Goal: Information Seeking & Learning: Learn about a topic

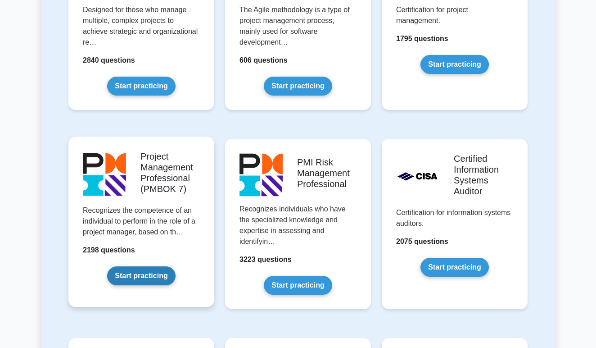
scroll to position [725, 0]
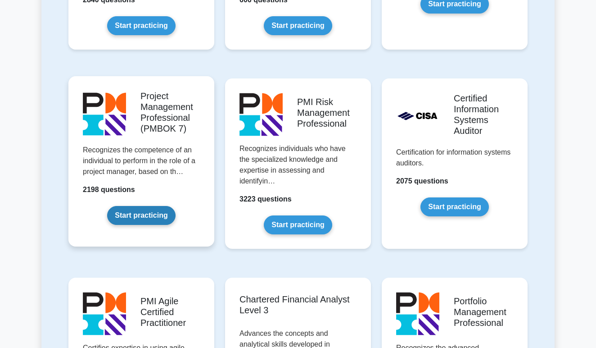
click at [145, 218] on link "Start practicing" at bounding box center [141, 215] width 68 height 19
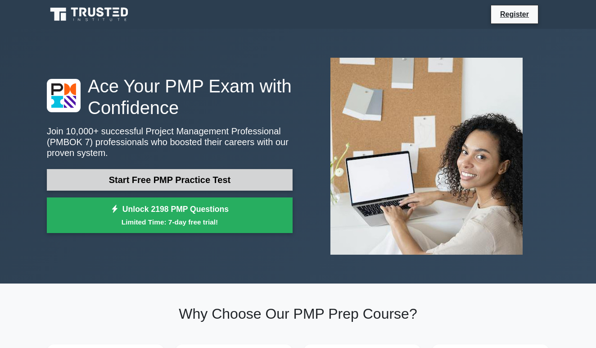
click at [200, 182] on link "Start Free PMP Practice Test" at bounding box center [170, 180] width 246 height 22
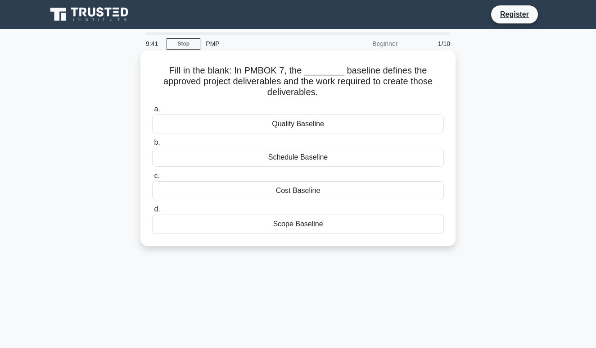
click at [323, 226] on div "Scope Baseline" at bounding box center [298, 223] width 292 height 19
click at [152, 212] on input "d. Scope Baseline" at bounding box center [152, 209] width 0 height 6
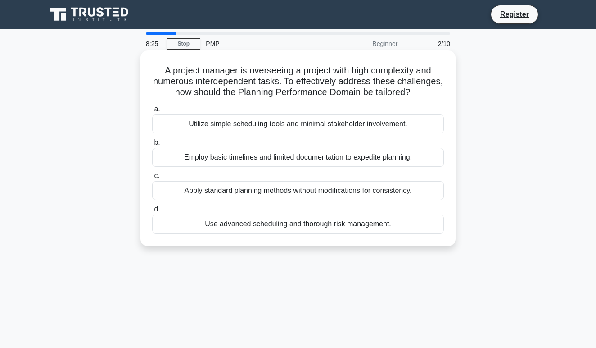
click at [367, 222] on div "Use advanced scheduling and thorough risk management." at bounding box center [298, 223] width 292 height 19
click at [152, 212] on input "d. Use advanced scheduling and thorough risk management." at bounding box center [152, 209] width 0 height 6
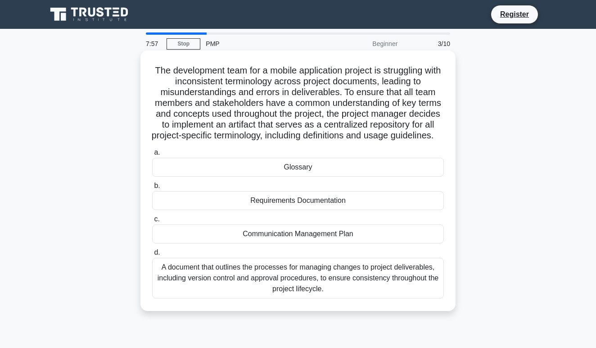
click at [343, 177] on div "Glossary" at bounding box center [298, 167] width 292 height 19
click at [152, 155] on input "a. Glossary" at bounding box center [152, 153] width 0 height 6
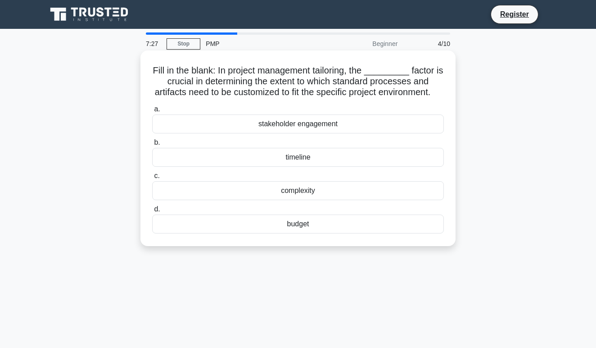
click at [332, 191] on div "complexity" at bounding box center [298, 190] width 292 height 19
click at [152, 179] on input "c. complexity" at bounding box center [152, 176] width 0 height 6
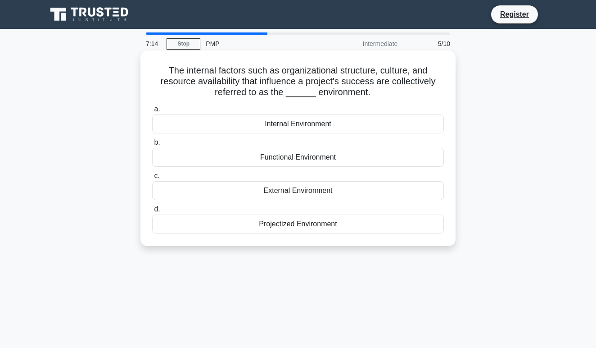
click at [321, 123] on div "Internal Environment" at bounding box center [298, 123] width 292 height 19
click at [152, 112] on input "a. Internal Environment" at bounding box center [152, 109] width 0 height 6
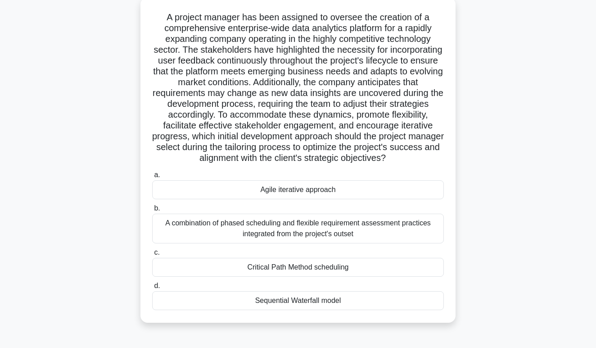
scroll to position [55, 0]
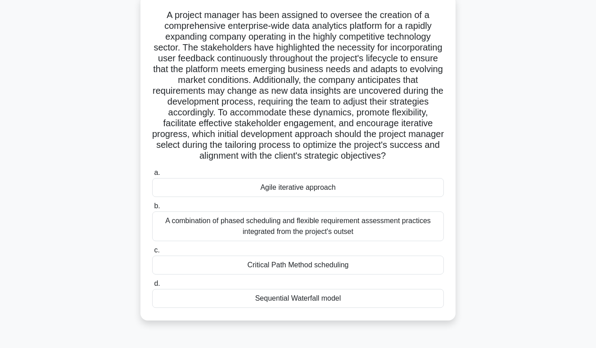
click at [338, 191] on div "Agile iterative approach" at bounding box center [298, 187] width 292 height 19
click at [152, 176] on input "a. Agile iterative approach" at bounding box center [152, 173] width 0 height 6
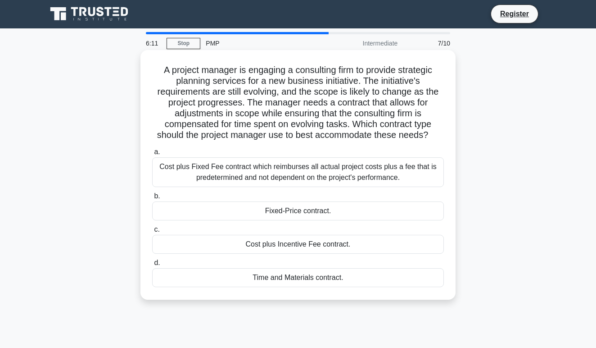
scroll to position [0, 0]
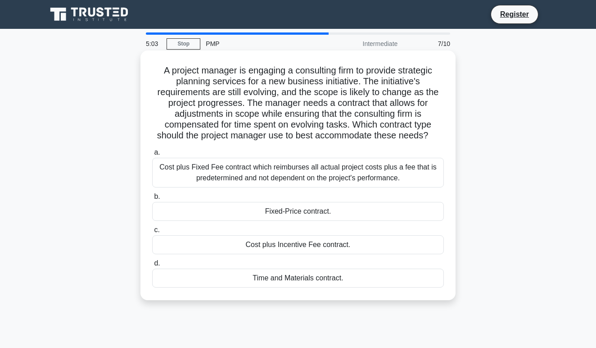
click at [334, 245] on div "Cost plus Incentive Fee contract." at bounding box center [298, 244] width 292 height 19
click at [152, 233] on input "c. Cost plus Incentive Fee contract." at bounding box center [152, 230] width 0 height 6
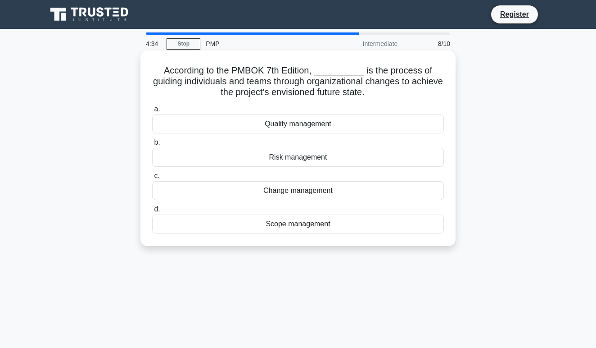
click at [348, 124] on div "Quality management" at bounding box center [298, 123] width 292 height 19
click at [152, 112] on input "a. Quality management" at bounding box center [152, 109] width 0 height 6
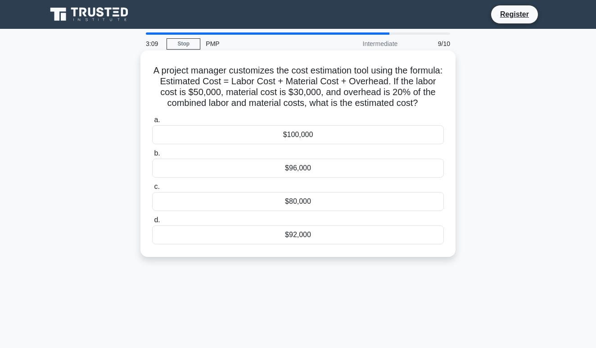
click at [343, 168] on div "$96,000" at bounding box center [298, 168] width 292 height 19
click at [152, 156] on input "b. $96,000" at bounding box center [152, 153] width 0 height 6
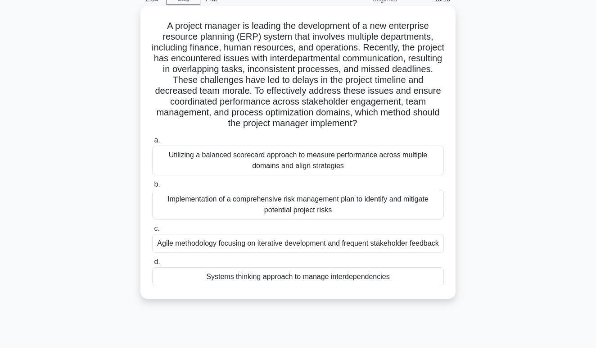
scroll to position [45, 0]
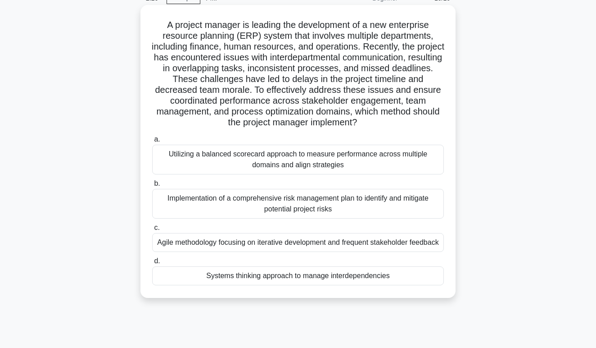
click at [323, 279] on div "Systems thinking approach to manage interdependencies" at bounding box center [298, 275] width 292 height 19
click at [152, 264] on input "d. Systems thinking approach to manage interdependencies" at bounding box center [152, 261] width 0 height 6
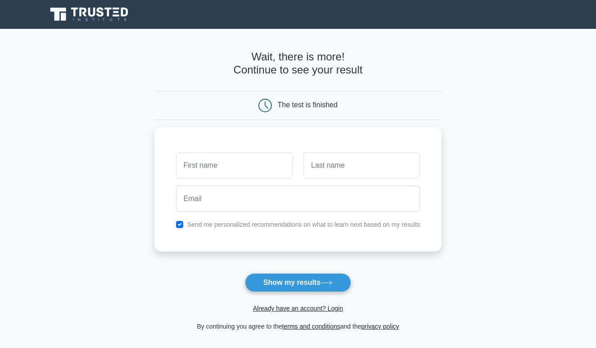
scroll to position [29, 0]
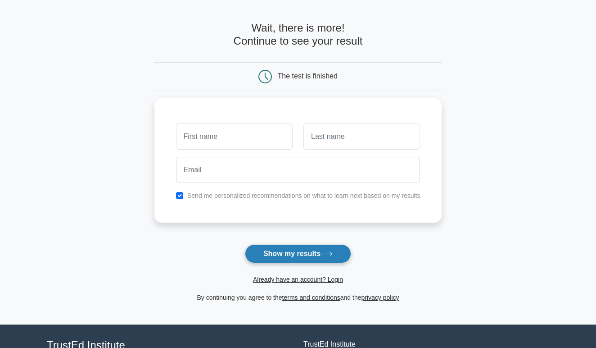
click at [313, 246] on button "Show my results" at bounding box center [298, 253] width 106 height 19
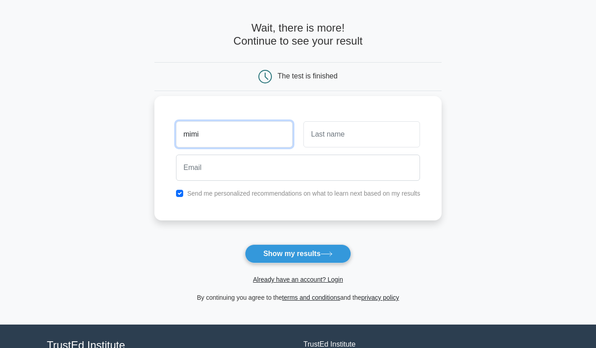
type input "mimi"
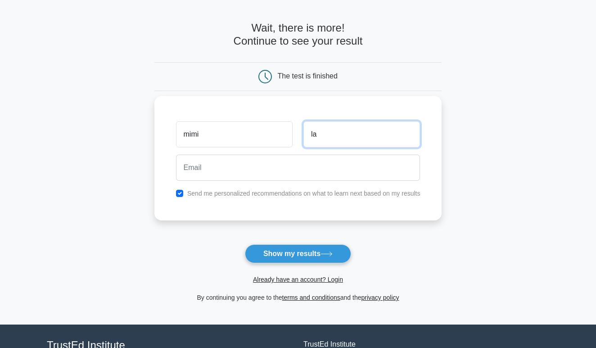
type input "la"
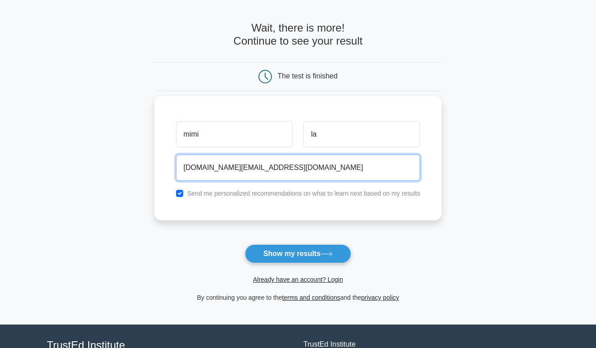
type input "chumchum.fun@gmail.com"
click at [298, 253] on button "Show my results" at bounding box center [298, 253] width 106 height 19
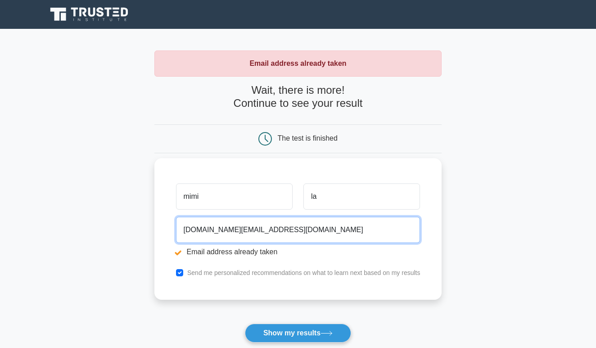
click at [291, 229] on input "[DOMAIN_NAME][EMAIL_ADDRESS][DOMAIN_NAME]" at bounding box center [298, 230] width 245 height 26
type input "[EMAIL_ADDRESS][DOMAIN_NAME]"
click at [298, 332] on button "Show my results" at bounding box center [298, 332] width 106 height 19
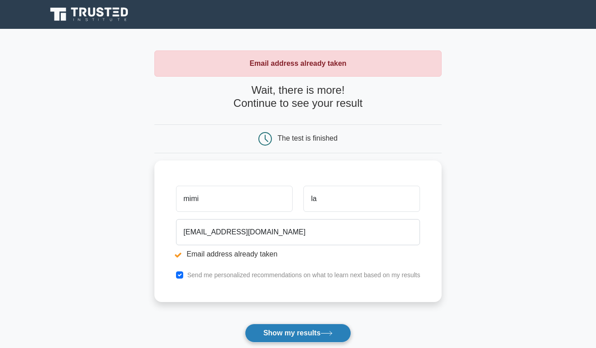
click at [312, 330] on button "Show my results" at bounding box center [298, 332] width 106 height 19
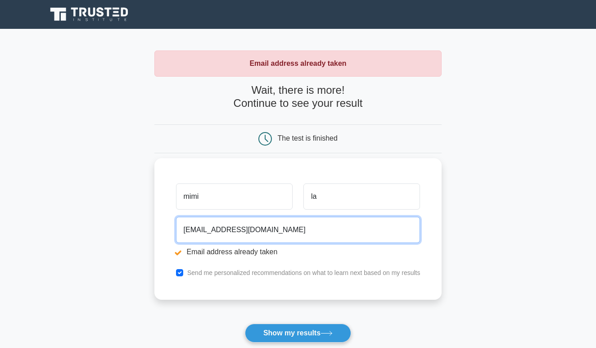
click at [289, 232] on input "[EMAIL_ADDRESS][DOMAIN_NAME]" at bounding box center [298, 230] width 245 height 26
type input "[EMAIL_ADDRESS][DOMAIN_NAME]"
click at [298, 332] on button "Show my results" at bounding box center [298, 332] width 106 height 19
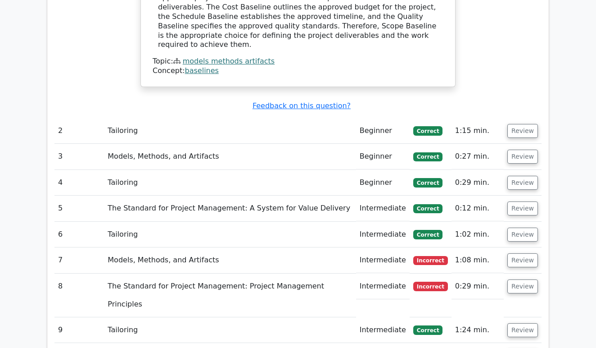
scroll to position [999, 0]
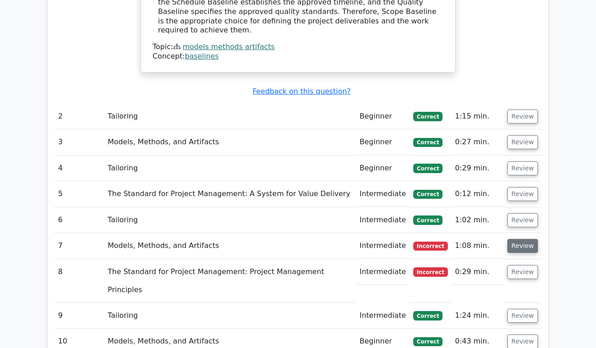
click at [527, 239] on button "Review" at bounding box center [523, 246] width 31 height 14
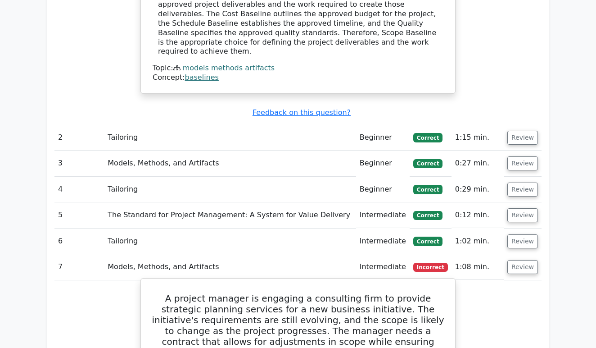
scroll to position [968, 0]
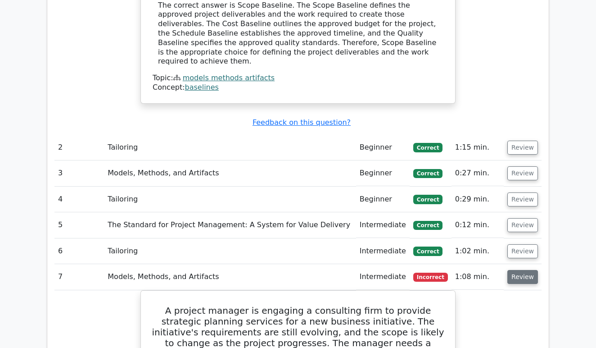
click at [524, 270] on button "Review" at bounding box center [523, 277] width 31 height 14
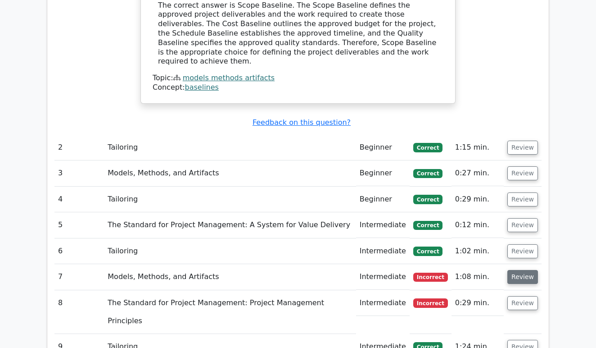
click at [519, 270] on button "Review" at bounding box center [523, 277] width 31 height 14
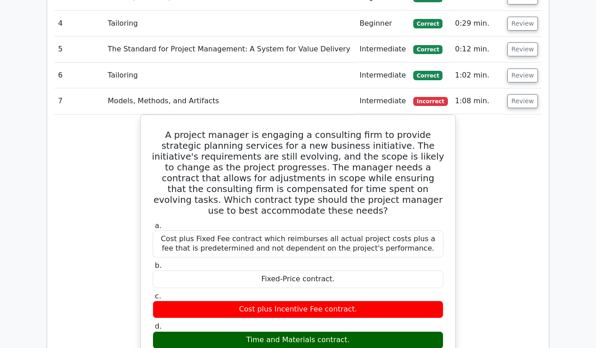
scroll to position [1139, 0]
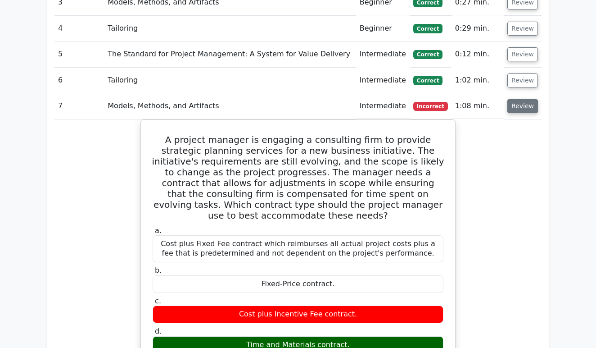
click at [524, 99] on button "Review" at bounding box center [523, 106] width 31 height 14
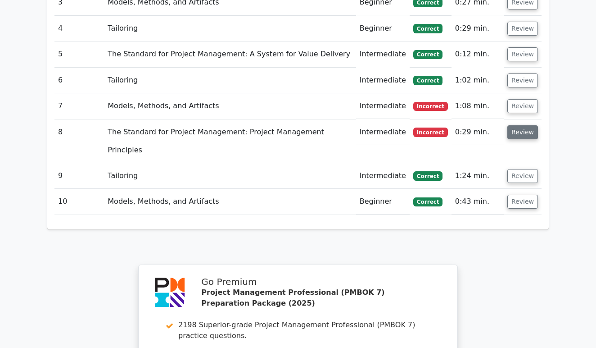
click at [521, 125] on button "Review" at bounding box center [523, 132] width 31 height 14
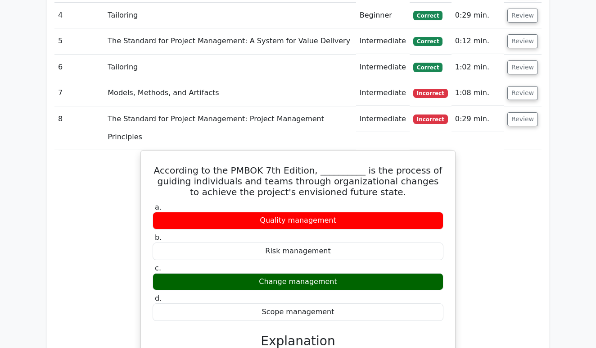
scroll to position [1161, 0]
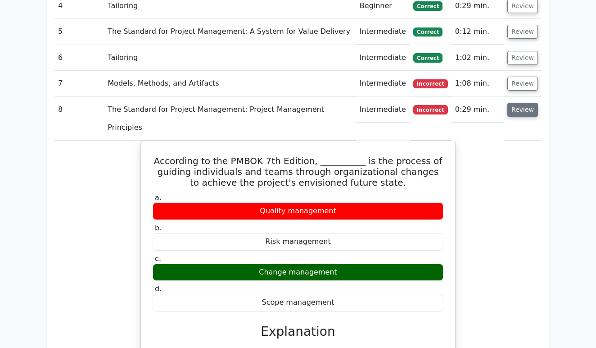
click at [528, 103] on button "Review" at bounding box center [523, 110] width 31 height 14
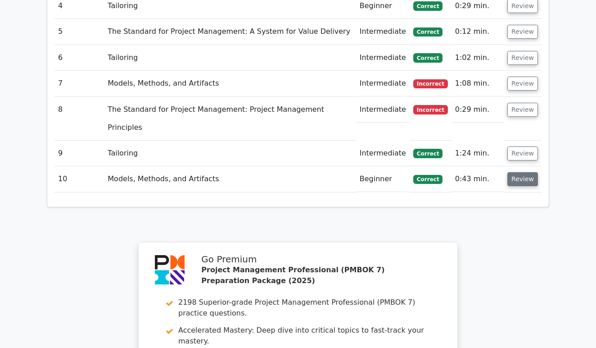
click at [529, 172] on button "Review" at bounding box center [523, 179] width 31 height 14
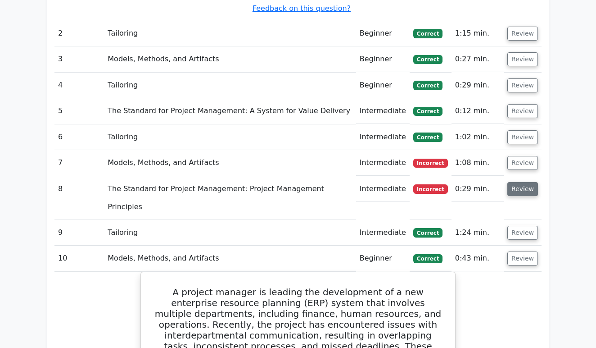
scroll to position [1080, 0]
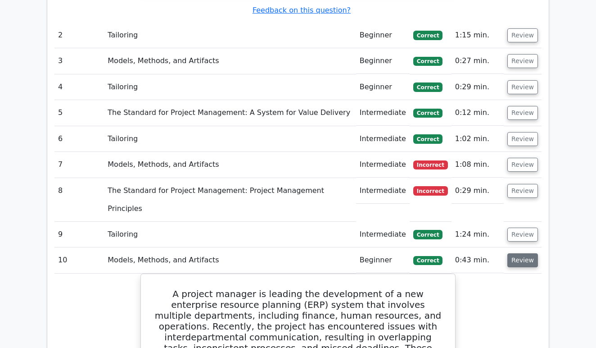
click at [534, 253] on button "Review" at bounding box center [523, 260] width 31 height 14
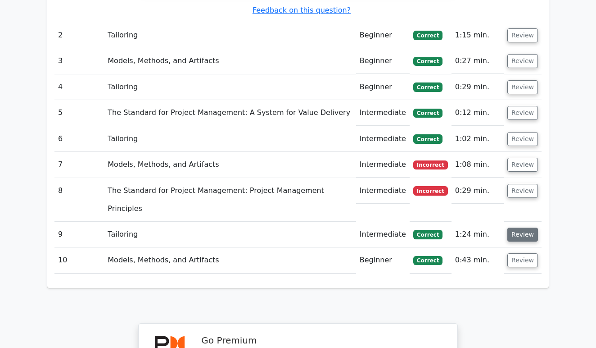
click at [525, 227] on button "Review" at bounding box center [523, 234] width 31 height 14
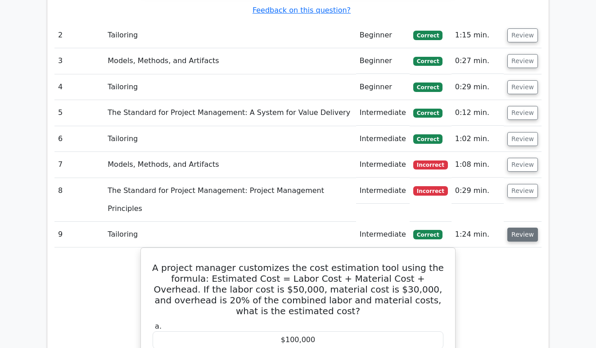
click at [525, 227] on button "Review" at bounding box center [523, 234] width 31 height 14
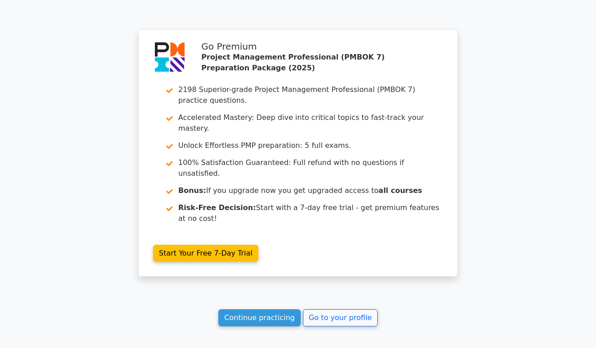
scroll to position [1373, 0]
click at [284, 309] on link "Continue practicing" at bounding box center [259, 317] width 82 height 17
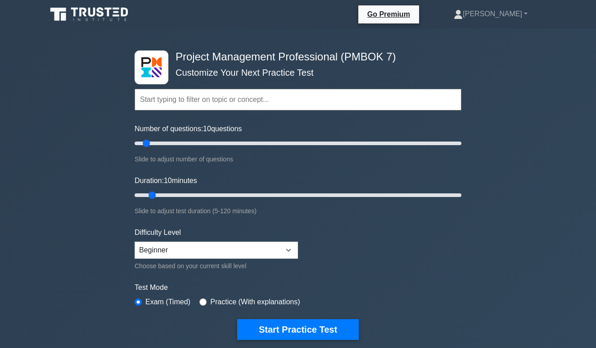
click at [90, 20] on icon at bounding box center [90, 14] width 86 height 17
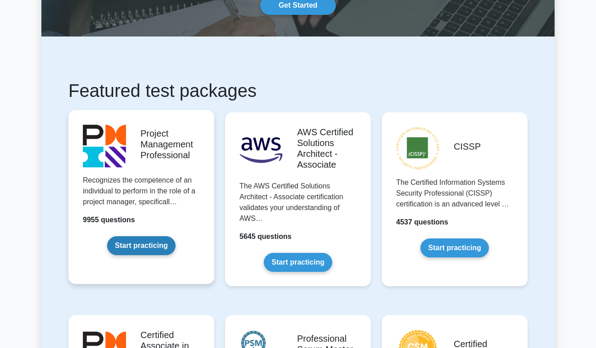
scroll to position [100, 0]
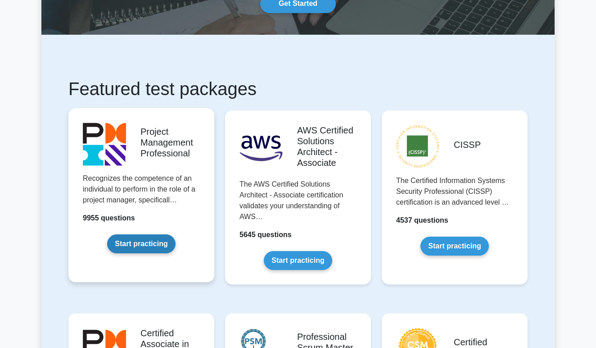
click at [152, 245] on link "Start practicing" at bounding box center [141, 243] width 68 height 19
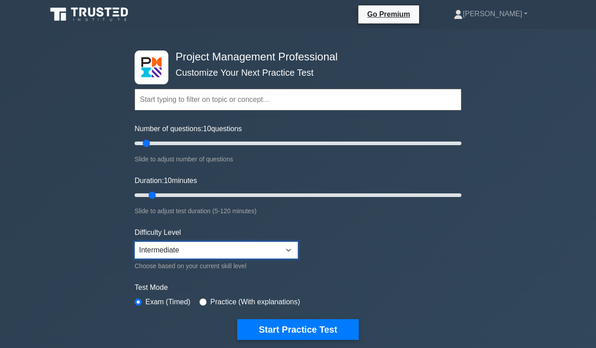
select select "expert"
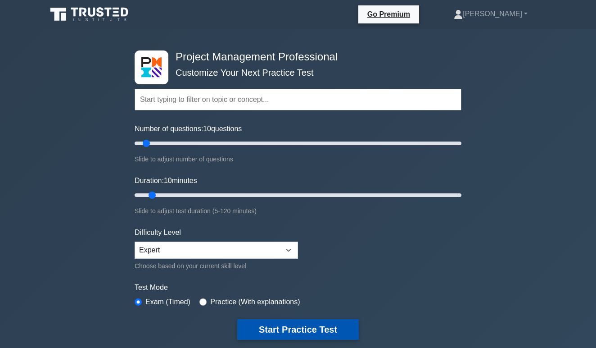
click at [306, 329] on button "Start Practice Test" at bounding box center [298, 329] width 122 height 21
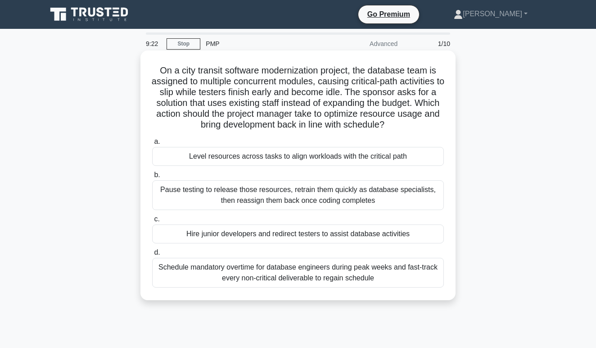
click at [285, 153] on div "Level resources across tasks to align workloads with the critical path" at bounding box center [298, 156] width 292 height 19
click at [152, 145] on input "a. Level resources across tasks to align workloads with the critical path" at bounding box center [152, 142] width 0 height 6
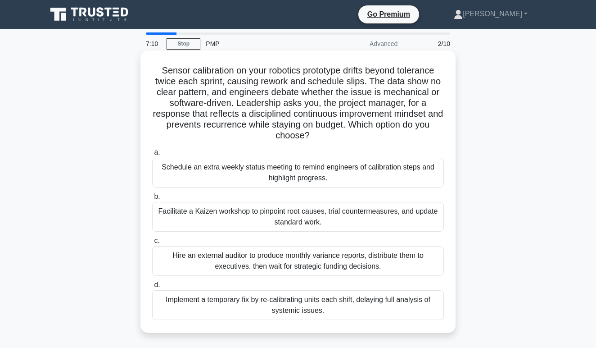
click at [288, 221] on div "Facilitate a Kaizen workshop to pinpoint root causes, trial countermeasures, an…" at bounding box center [298, 217] width 292 height 30
click at [152, 200] on input "b. Facilitate a Kaizen workshop to pinpoint root causes, trial countermeasures,…" at bounding box center [152, 197] width 0 height 6
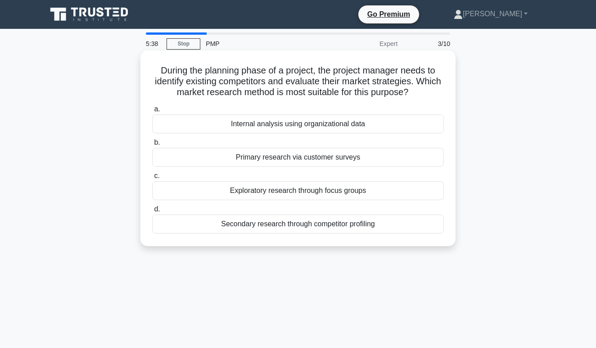
click at [326, 228] on div "Secondary research through competitor profiling" at bounding box center [298, 223] width 292 height 19
click at [152, 212] on input "d. Secondary research through competitor profiling" at bounding box center [152, 209] width 0 height 6
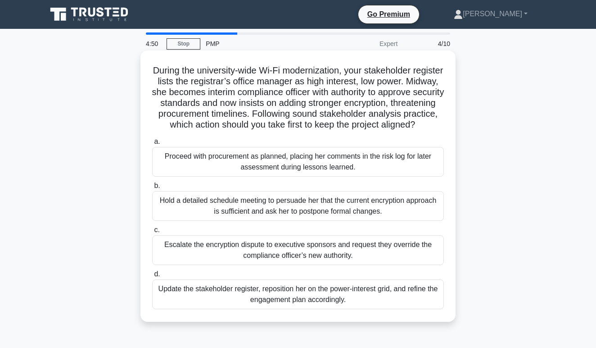
click at [354, 304] on div "Update the stakeholder register, reposition her on the power-interest grid, and…" at bounding box center [298, 294] width 292 height 30
click at [152, 277] on input "d. Update the stakeholder register, reposition her on the power-interest grid, …" at bounding box center [152, 274] width 0 height 6
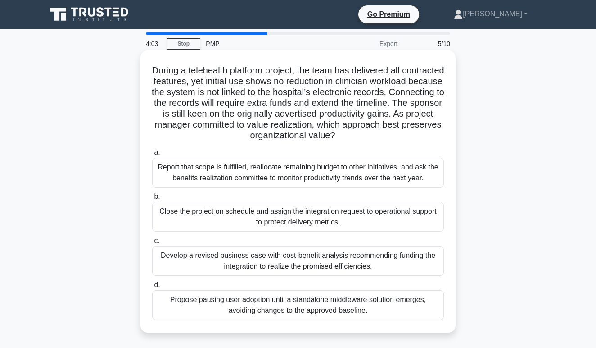
click at [394, 173] on div "Report that scope is fulfilled, reallocate remaining budget to other initiative…" at bounding box center [298, 173] width 292 height 30
click at [152, 155] on input "a. Report that scope is fulfilled, reallocate remaining budget to other initiat…" at bounding box center [152, 153] width 0 height 6
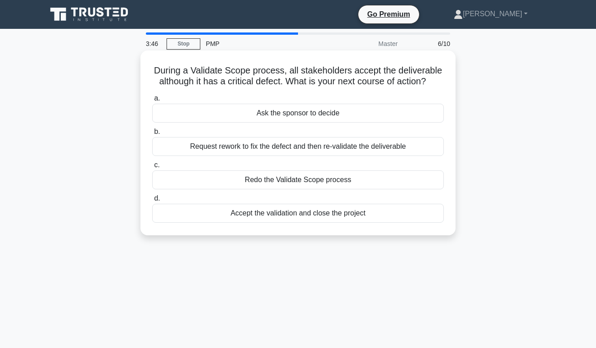
click at [365, 215] on div "Accept the validation and close the project" at bounding box center [298, 213] width 292 height 19
click at [152, 201] on input "d. Accept the validation and close the project" at bounding box center [152, 198] width 0 height 6
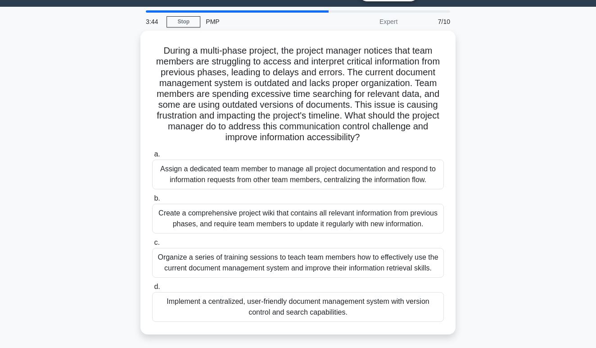
scroll to position [25, 0]
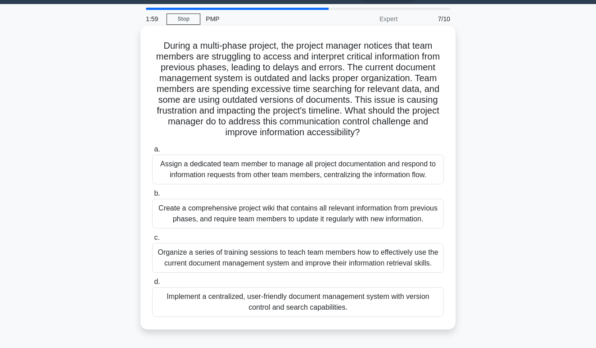
click at [312, 216] on div "Create a comprehensive project wiki that contains all relevant information from…" at bounding box center [298, 214] width 292 height 30
click at [152, 196] on input "b. Create a comprehensive project wiki that contains all relevant information f…" at bounding box center [152, 194] width 0 height 6
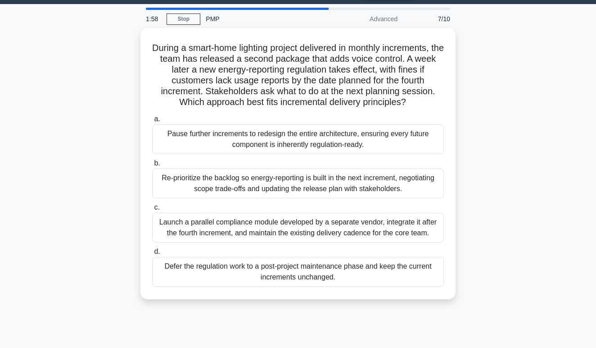
scroll to position [0, 0]
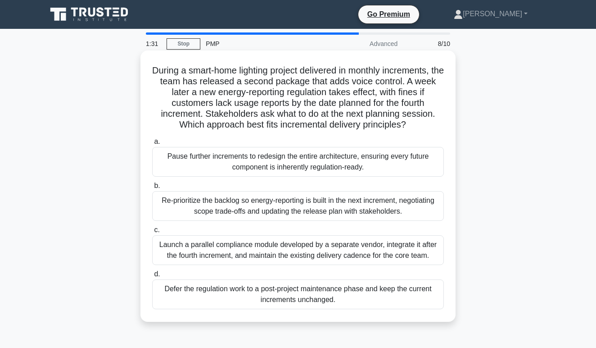
click at [295, 205] on div "Re-prioritize the backlog so energy-reporting is built in the next increment, n…" at bounding box center [298, 206] width 292 height 30
click at [152, 189] on input "b. Re-prioritize the backlog so energy-reporting is built in the next increment…" at bounding box center [152, 186] width 0 height 6
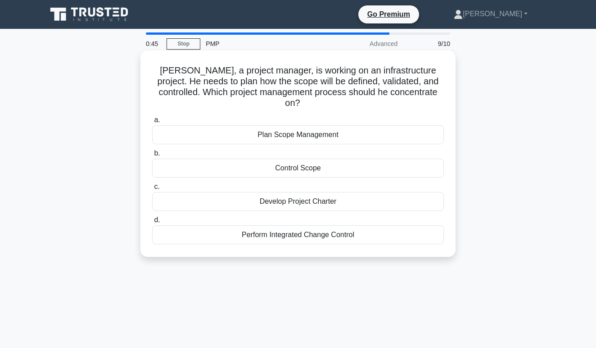
click at [319, 125] on div "Plan Scope Management" at bounding box center [298, 134] width 292 height 19
click at [152, 123] on input "a. Plan Scope Management" at bounding box center [152, 120] width 0 height 6
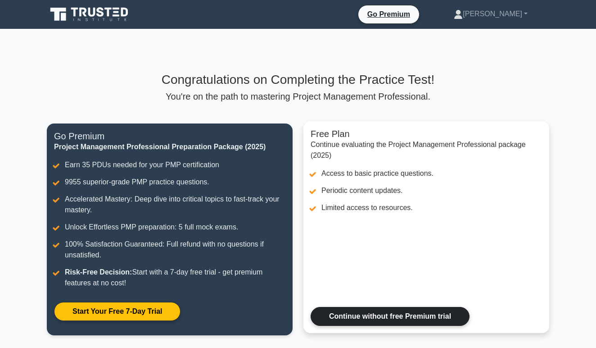
click at [394, 317] on link "Continue without free Premium trial" at bounding box center [390, 316] width 159 height 19
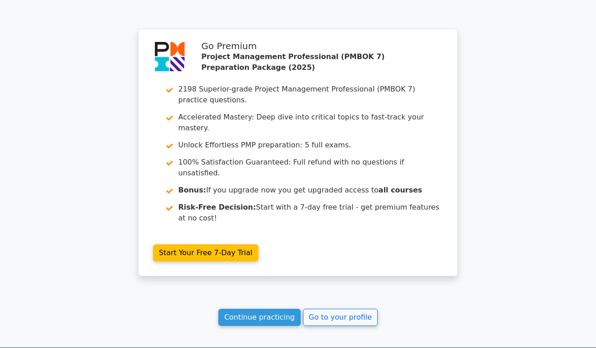
scroll to position [1373, 0]
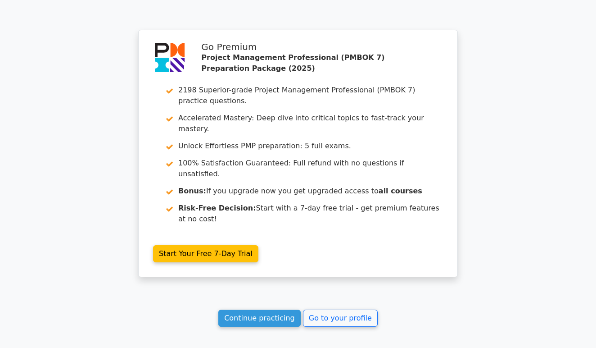
click at [279, 309] on link "Continue practicing" at bounding box center [259, 317] width 82 height 17
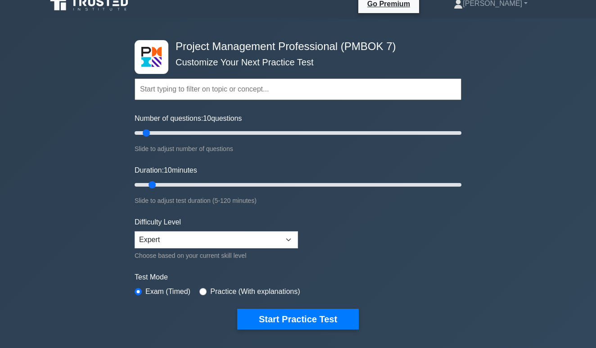
scroll to position [14, 0]
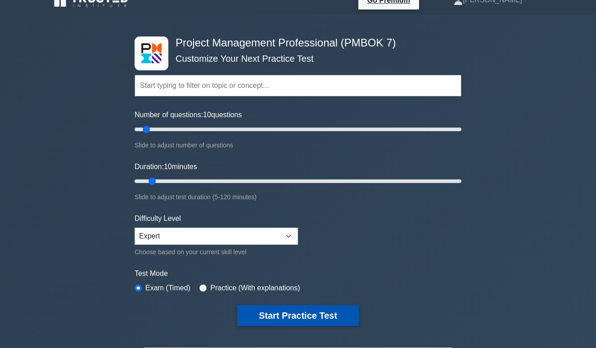
click at [311, 317] on button "Start Practice Test" at bounding box center [298, 315] width 122 height 21
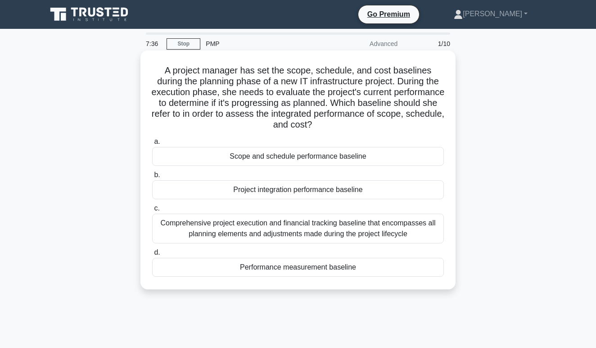
scroll to position [20, 0]
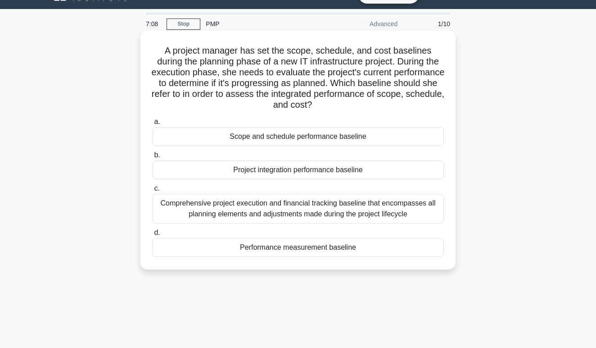
click at [382, 139] on div "Scope and schedule performance baseline" at bounding box center [298, 136] width 292 height 19
click at [152, 125] on input "a. Scope and schedule performance baseline" at bounding box center [152, 122] width 0 height 6
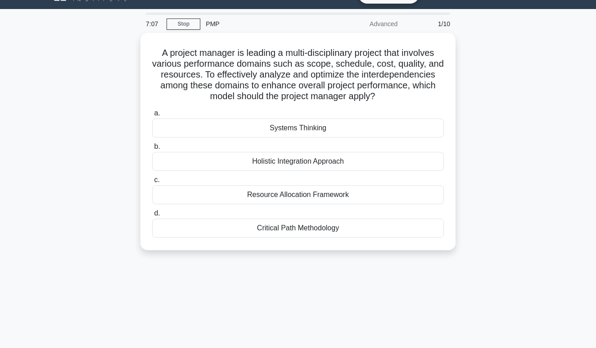
scroll to position [0, 0]
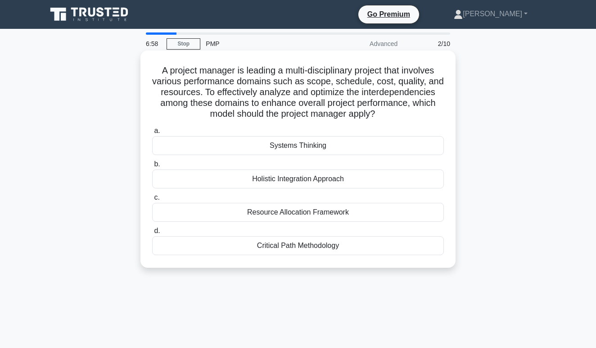
click at [345, 145] on div "Systems Thinking" at bounding box center [298, 145] width 292 height 19
click at [152, 134] on input "a. Systems Thinking" at bounding box center [152, 131] width 0 height 6
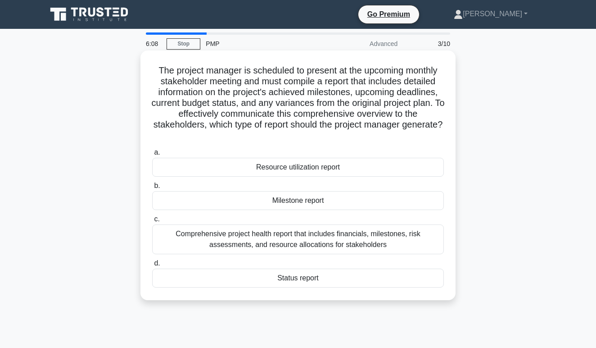
click at [345, 277] on div "Status report" at bounding box center [298, 277] width 292 height 19
click at [152, 266] on input "d. Status report" at bounding box center [152, 263] width 0 height 6
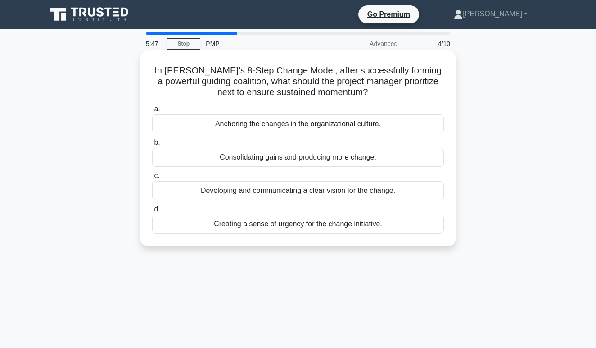
click at [380, 195] on div "Developing and communicating a clear vision for the change." at bounding box center [298, 190] width 292 height 19
click at [152, 179] on input "c. Developing and communicating a clear vision for the change." at bounding box center [152, 176] width 0 height 6
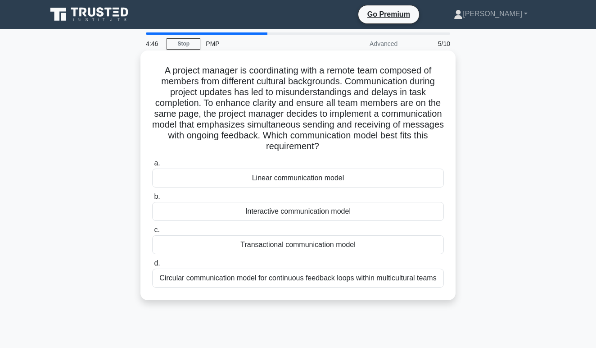
click at [396, 277] on div "Circular communication model for continuous feedback loops within multicultural…" at bounding box center [298, 277] width 292 height 19
click at [152, 266] on input "d. Circular communication model for continuous feedback loops within multicultu…" at bounding box center [152, 263] width 0 height 6
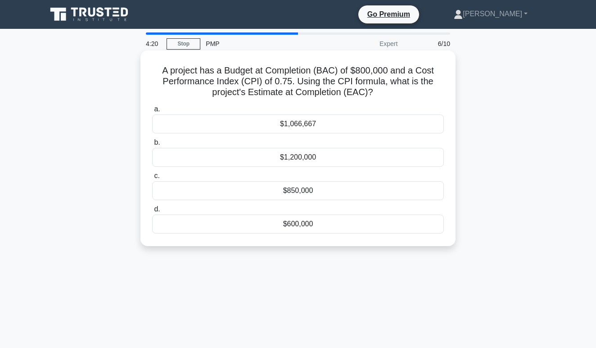
click at [333, 117] on div "$1,066,667" at bounding box center [298, 123] width 292 height 19
click at [152, 112] on input "a. $1,066,667" at bounding box center [152, 109] width 0 height 6
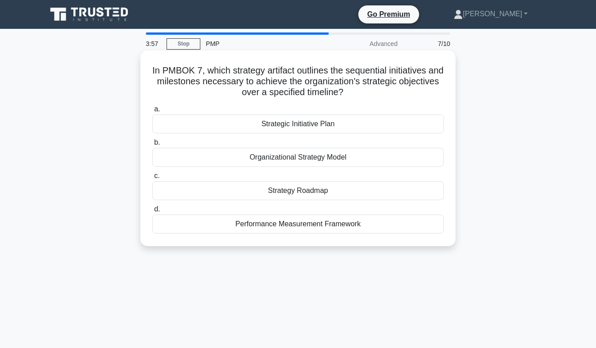
click at [340, 126] on div "Strategic Initiative Plan" at bounding box center [298, 123] width 292 height 19
click at [152, 112] on input "a. Strategic Initiative Plan" at bounding box center [152, 109] width 0 height 6
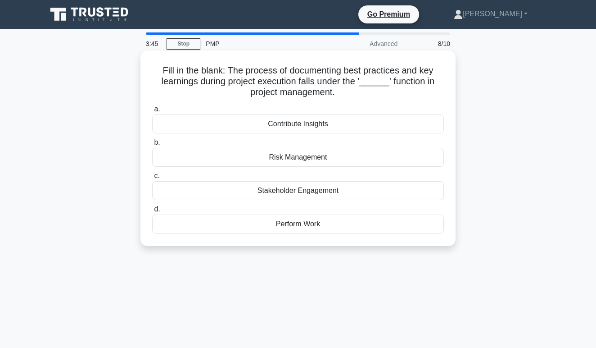
click at [315, 153] on div "Risk Management" at bounding box center [298, 157] width 292 height 19
click at [152, 145] on input "b. Risk Management" at bounding box center [152, 143] width 0 height 6
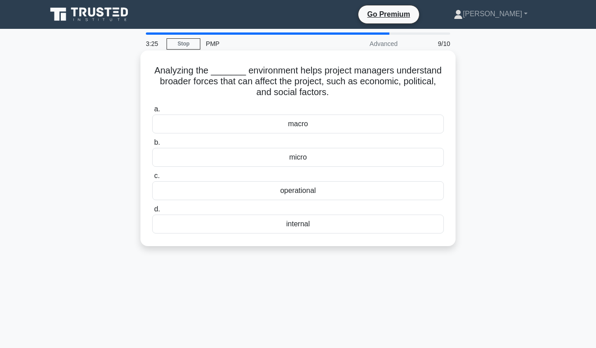
click at [317, 224] on div "internal" at bounding box center [298, 223] width 292 height 19
click at [152, 212] on input "d. internal" at bounding box center [152, 209] width 0 height 6
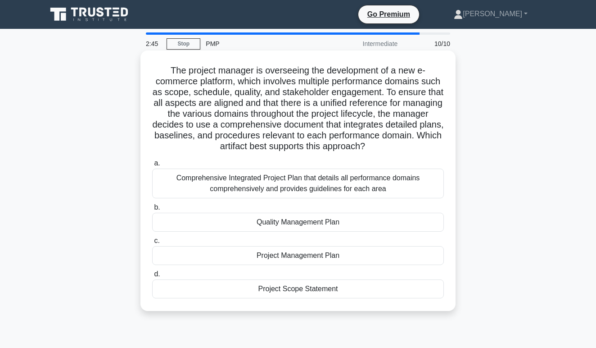
click at [366, 183] on div "Comprehensive Integrated Project Plan that details all performance domains comp…" at bounding box center [298, 183] width 292 height 30
click at [152, 166] on input "a. Comprehensive Integrated Project Plan that details all performance domains c…" at bounding box center [152, 163] width 0 height 6
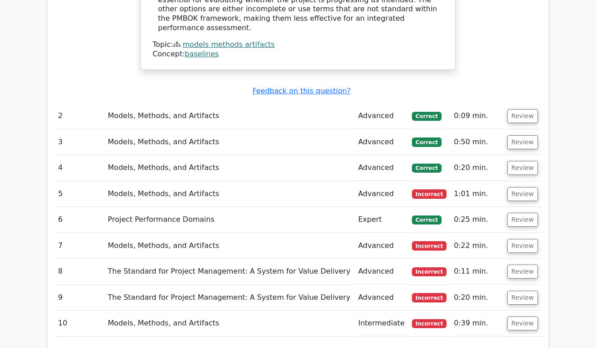
scroll to position [1028, 0]
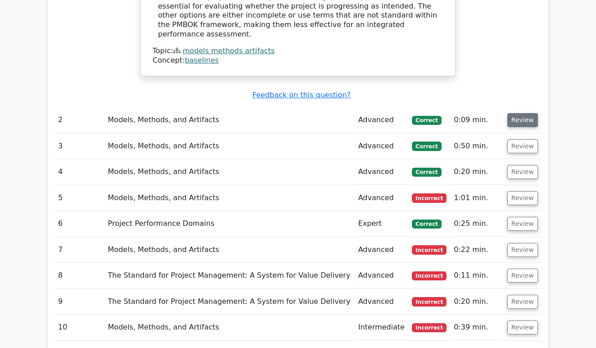
click at [520, 113] on button "Review" at bounding box center [523, 120] width 31 height 14
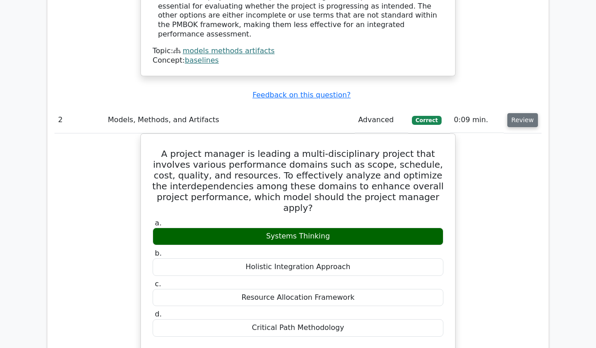
click at [517, 113] on button "Review" at bounding box center [523, 120] width 31 height 14
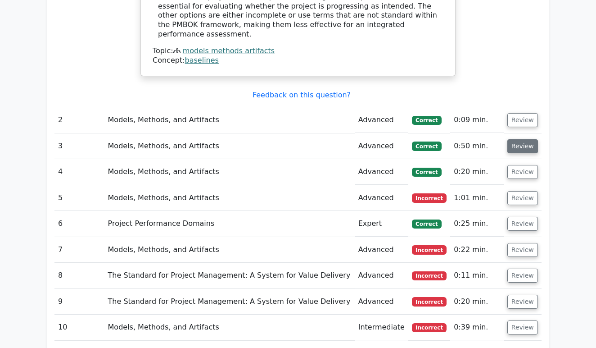
click at [518, 139] on button "Review" at bounding box center [523, 146] width 31 height 14
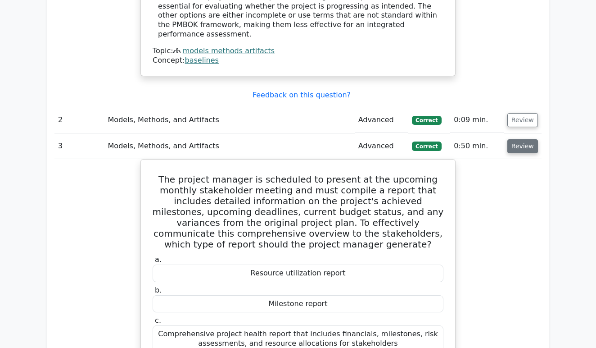
click at [529, 139] on button "Review" at bounding box center [523, 146] width 31 height 14
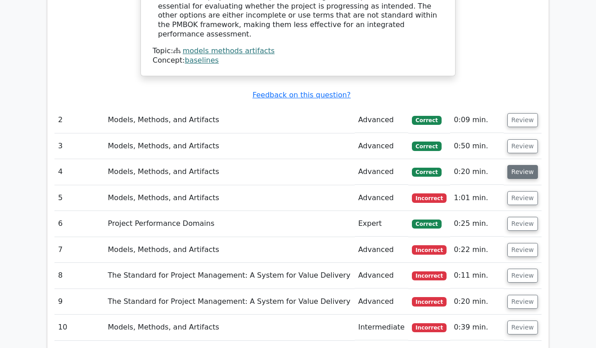
click at [527, 165] on button "Review" at bounding box center [523, 172] width 31 height 14
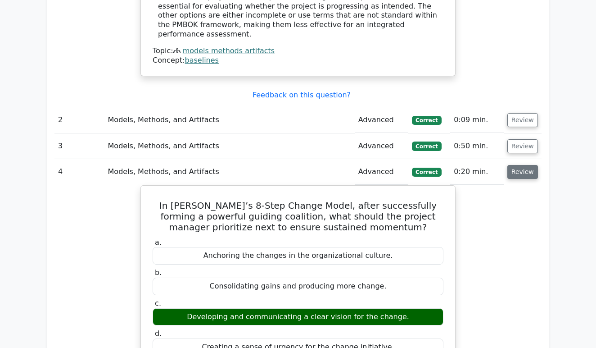
click at [527, 165] on button "Review" at bounding box center [523, 172] width 31 height 14
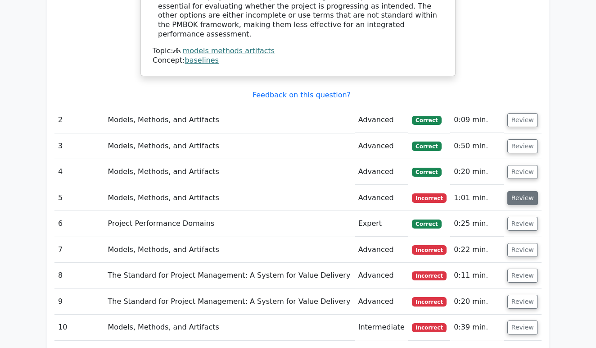
click at [518, 191] on button "Review" at bounding box center [523, 198] width 31 height 14
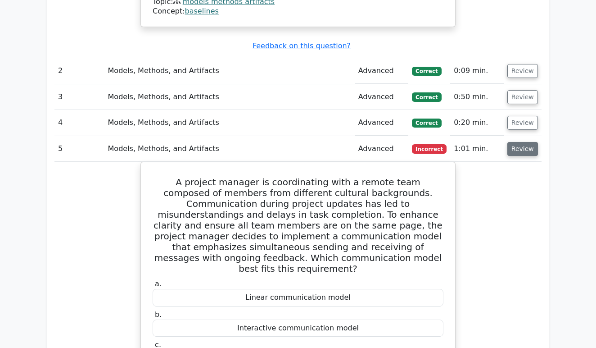
scroll to position [1081, 0]
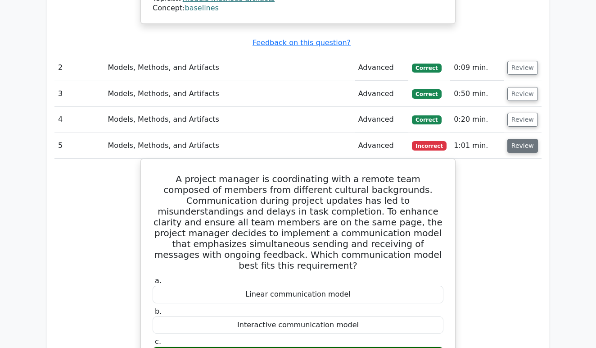
click at [522, 139] on button "Review" at bounding box center [523, 146] width 31 height 14
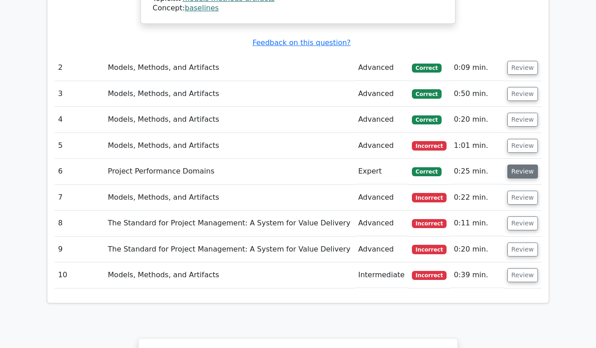
click at [515, 164] on button "Review" at bounding box center [523, 171] width 31 height 14
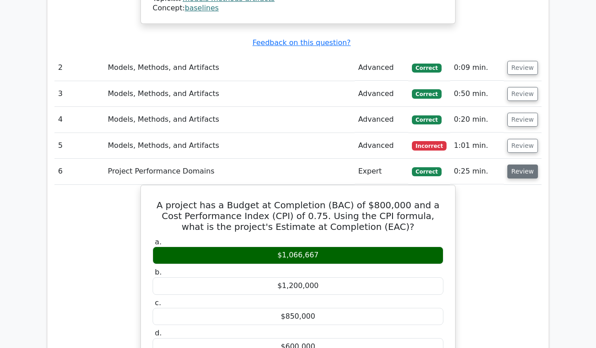
click at [515, 164] on button "Review" at bounding box center [523, 171] width 31 height 14
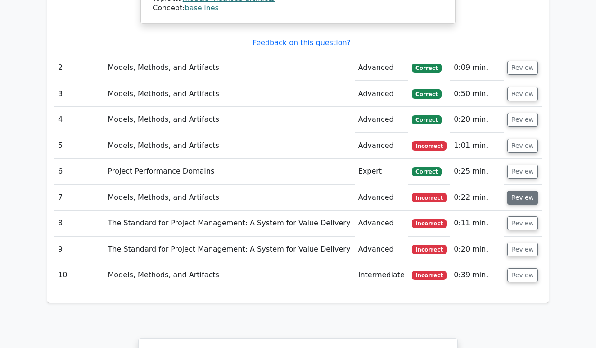
click at [514, 191] on button "Review" at bounding box center [523, 198] width 31 height 14
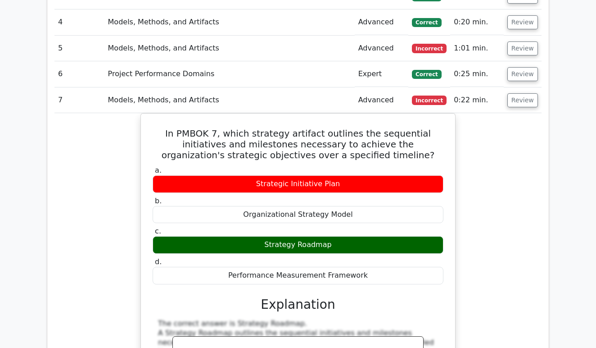
scroll to position [1178, 0]
click at [526, 93] on button "Review" at bounding box center [523, 100] width 31 height 14
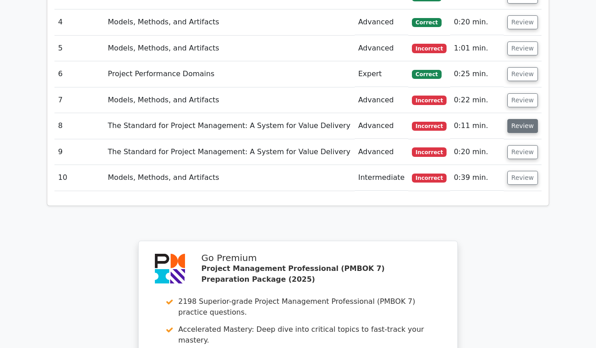
click at [516, 119] on button "Review" at bounding box center [523, 126] width 31 height 14
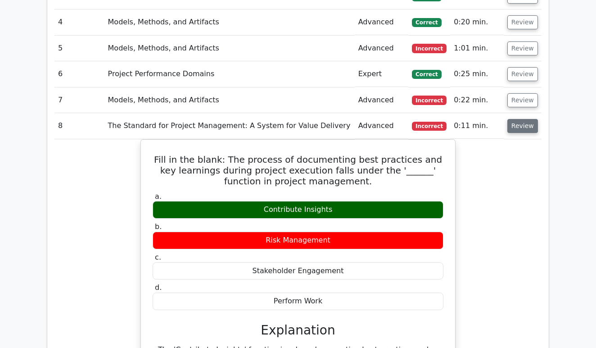
click at [516, 119] on button "Review" at bounding box center [523, 126] width 31 height 14
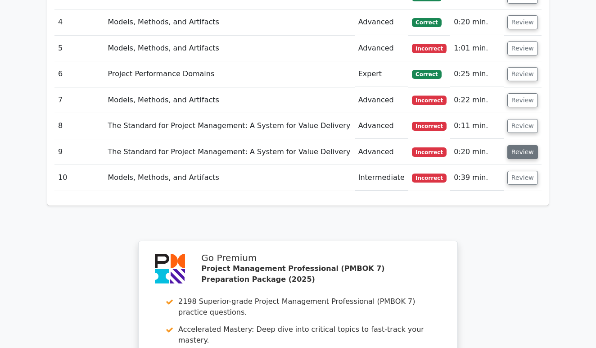
click at [519, 145] on button "Review" at bounding box center [523, 152] width 31 height 14
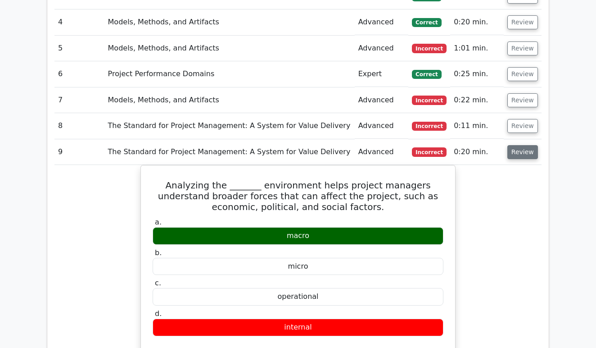
click at [521, 145] on button "Review" at bounding box center [523, 152] width 31 height 14
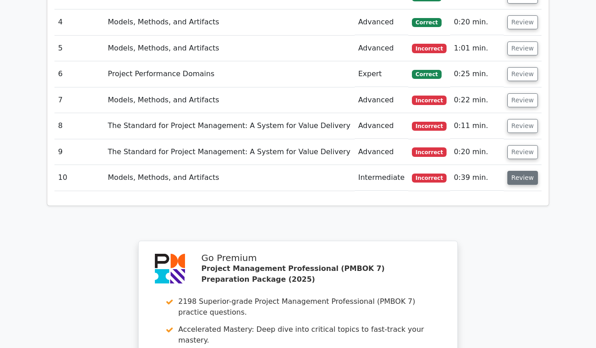
click at [518, 171] on button "Review" at bounding box center [523, 178] width 31 height 14
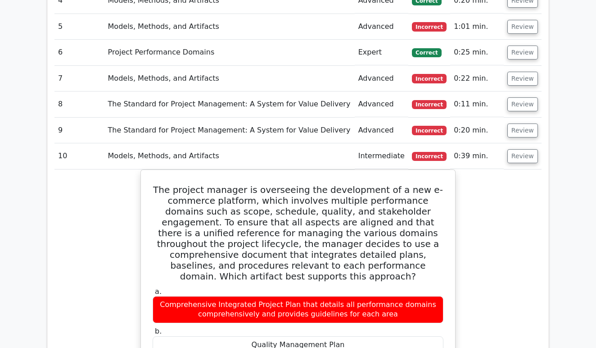
scroll to position [1206, 0]
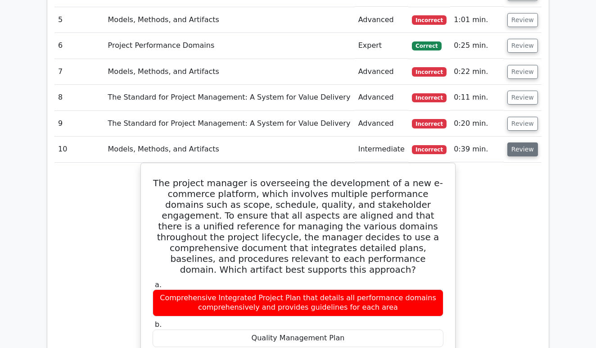
click at [521, 142] on button "Review" at bounding box center [523, 149] width 31 height 14
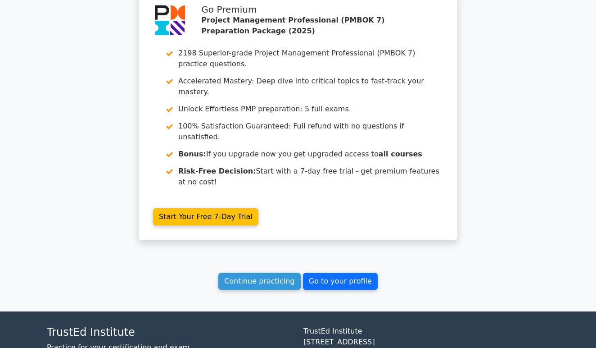
scroll to position [1426, 0]
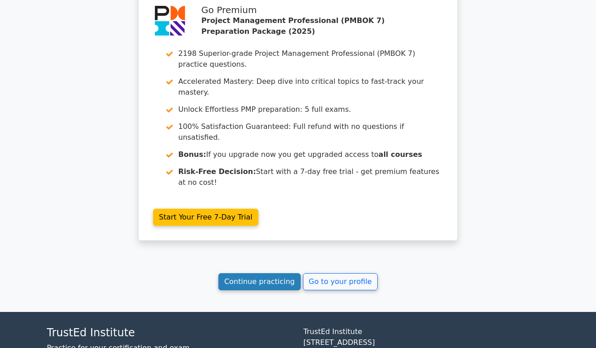
click at [273, 273] on link "Continue practicing" at bounding box center [259, 281] width 82 height 17
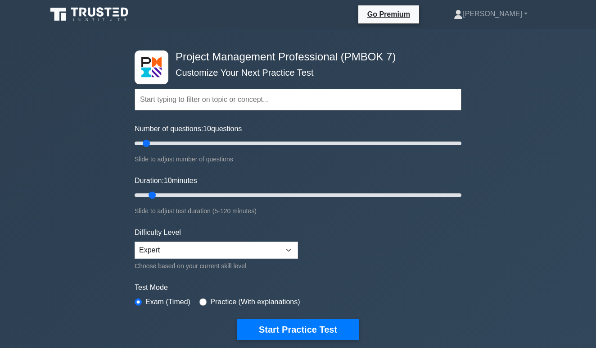
click at [271, 303] on label "Practice (With explanations)" at bounding box center [255, 301] width 90 height 11
click at [205, 301] on input "radio" at bounding box center [203, 301] width 7 height 7
radio input "true"
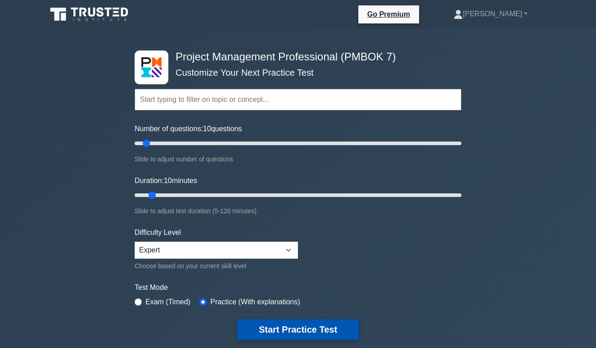
click at [309, 331] on button "Start Practice Test" at bounding box center [298, 329] width 122 height 21
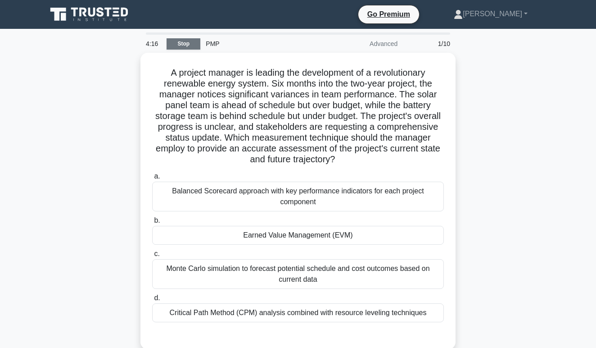
click at [186, 45] on link "Stop" at bounding box center [184, 43] width 34 height 11
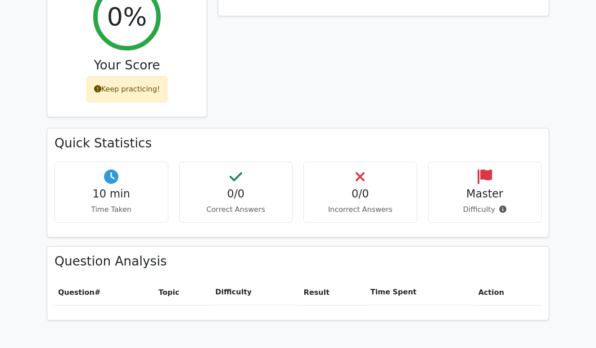
scroll to position [414, 0]
